Goal: Task Accomplishment & Management: Manage account settings

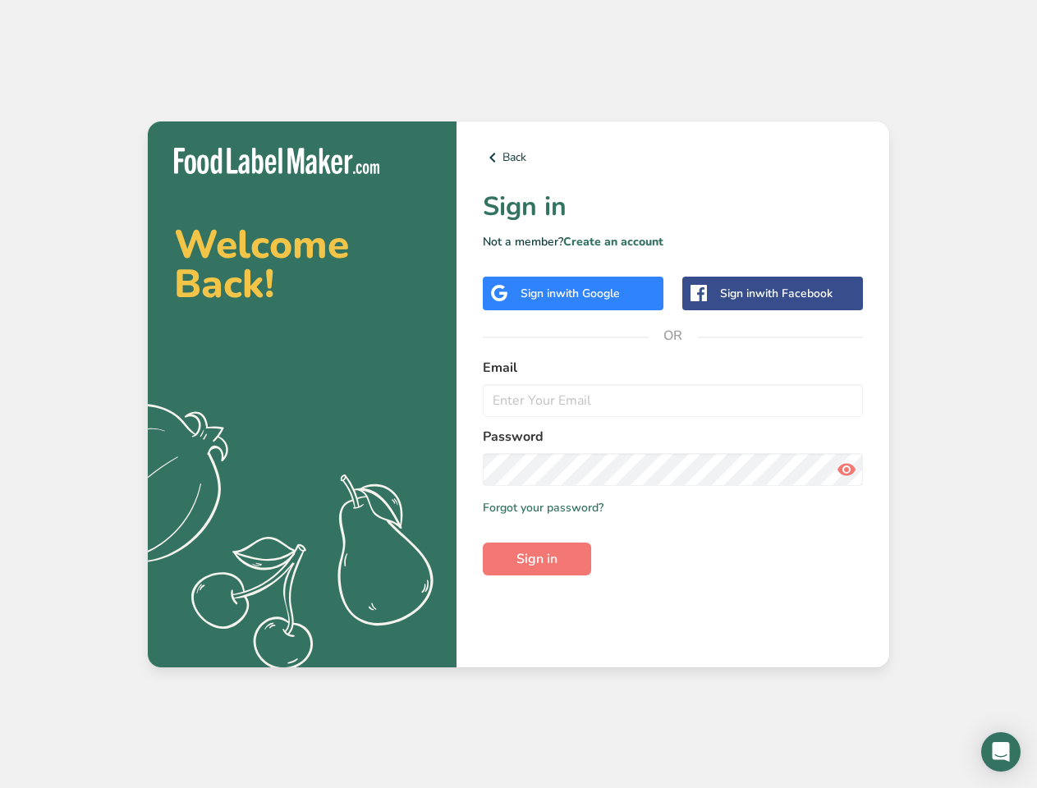
click at [673, 158] on link "Back" at bounding box center [673, 158] width 380 height 20
click at [573, 293] on span "with Google" at bounding box center [588, 294] width 64 height 16
click at [773, 293] on span "with Facebook" at bounding box center [794, 294] width 77 height 16
click at [847, 470] on icon at bounding box center [847, 470] width 20 height 30
click at [537, 559] on span "Sign in" at bounding box center [537, 559] width 41 height 20
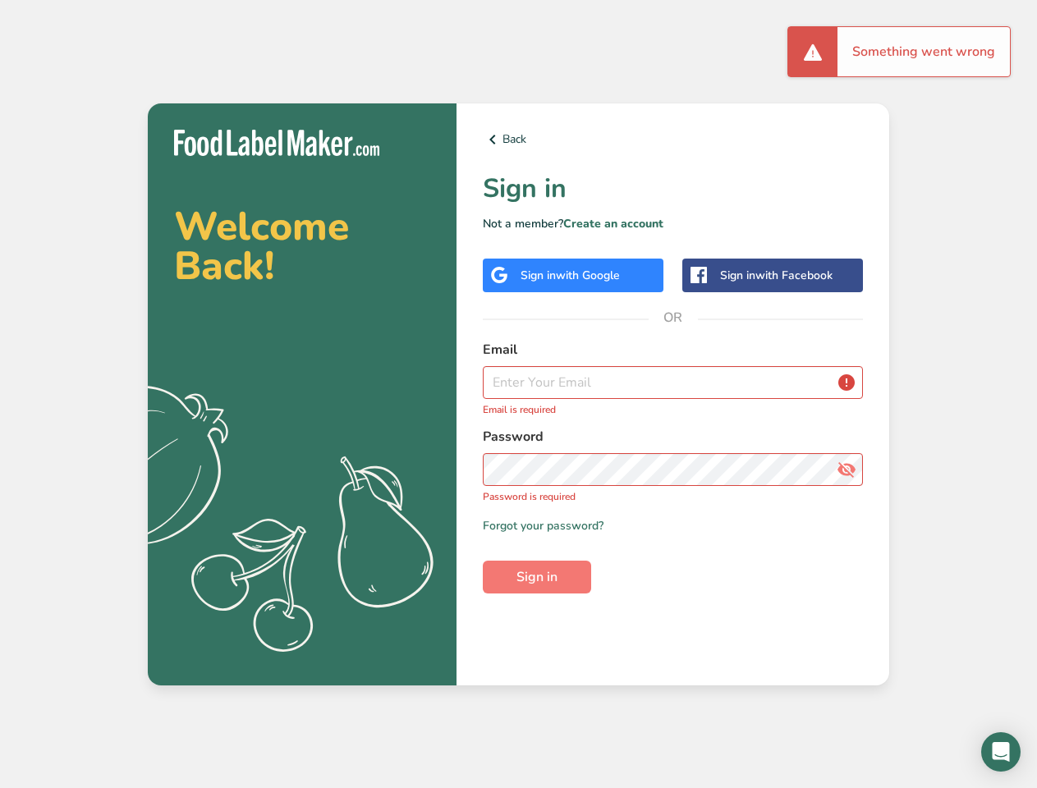
click at [1001, 752] on icon "Open Intercom Messenger" at bounding box center [1001, 752] width 17 height 20
